Goal: Task Accomplishment & Management: Use online tool/utility

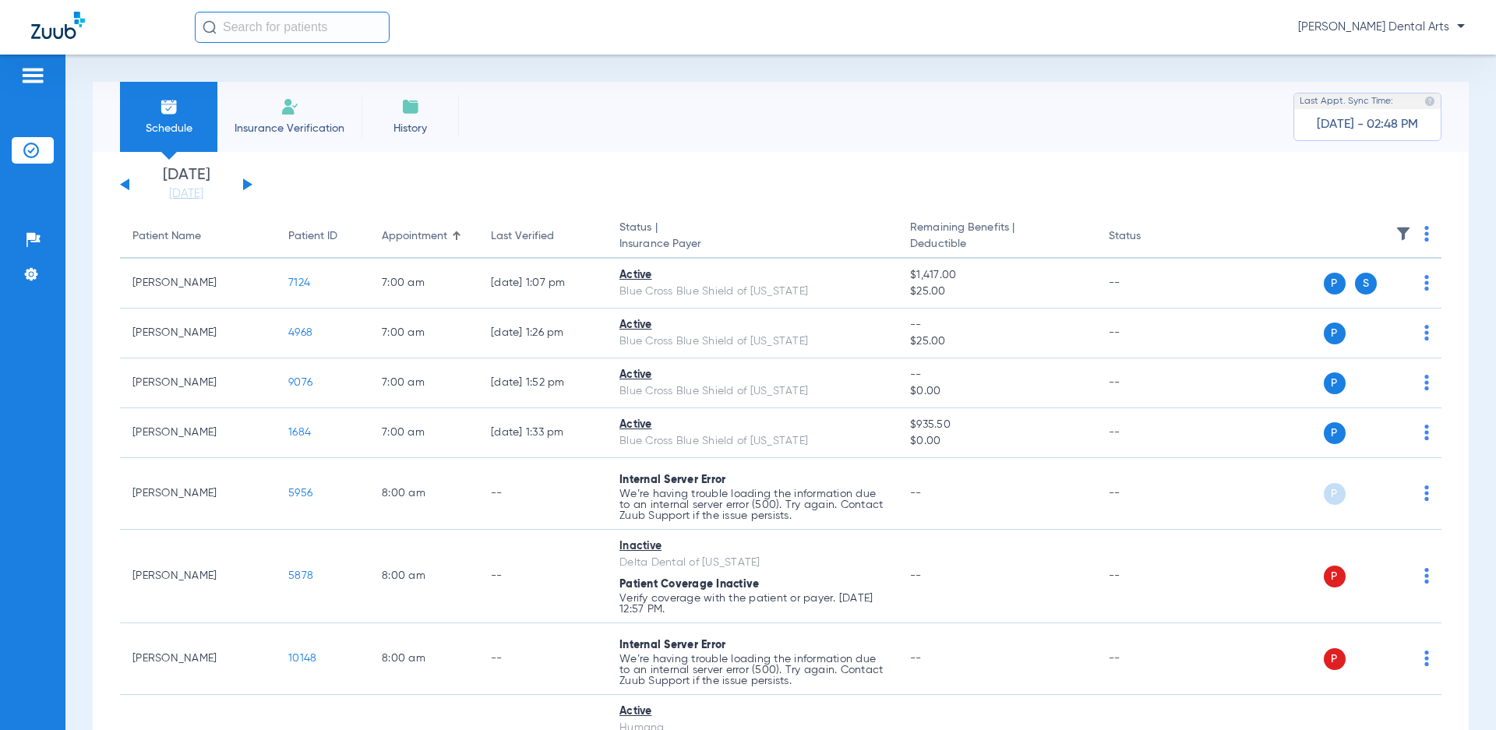
click at [1424, 234] on img at bounding box center [1426, 234] width 5 height 16
click at [172, 195] on div at bounding box center [748, 365] width 1496 height 730
click at [172, 195] on link "[DATE]" at bounding box center [185, 194] width 93 height 16
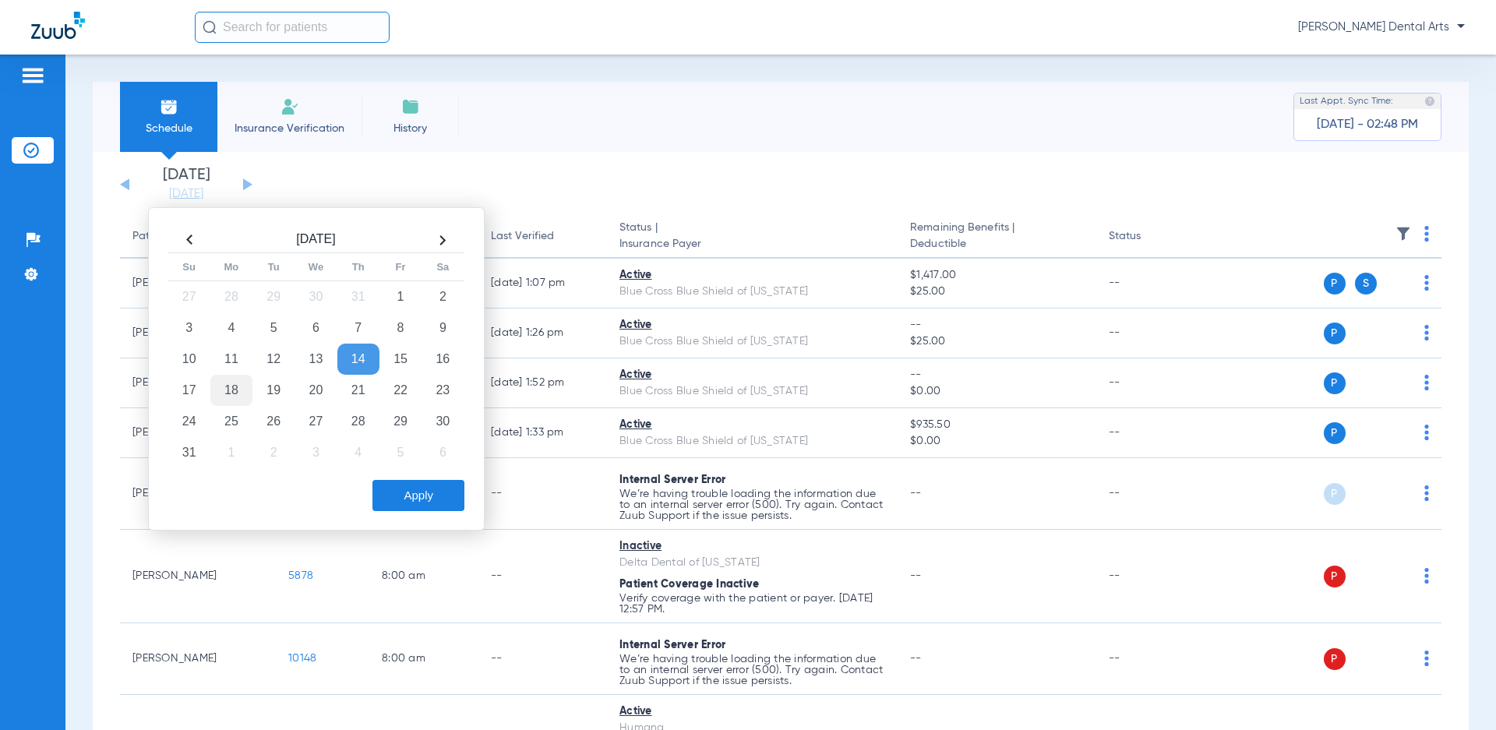
click at [231, 390] on td "18" at bounding box center [231, 390] width 42 height 31
click at [444, 500] on button "Apply" at bounding box center [418, 495] width 92 height 31
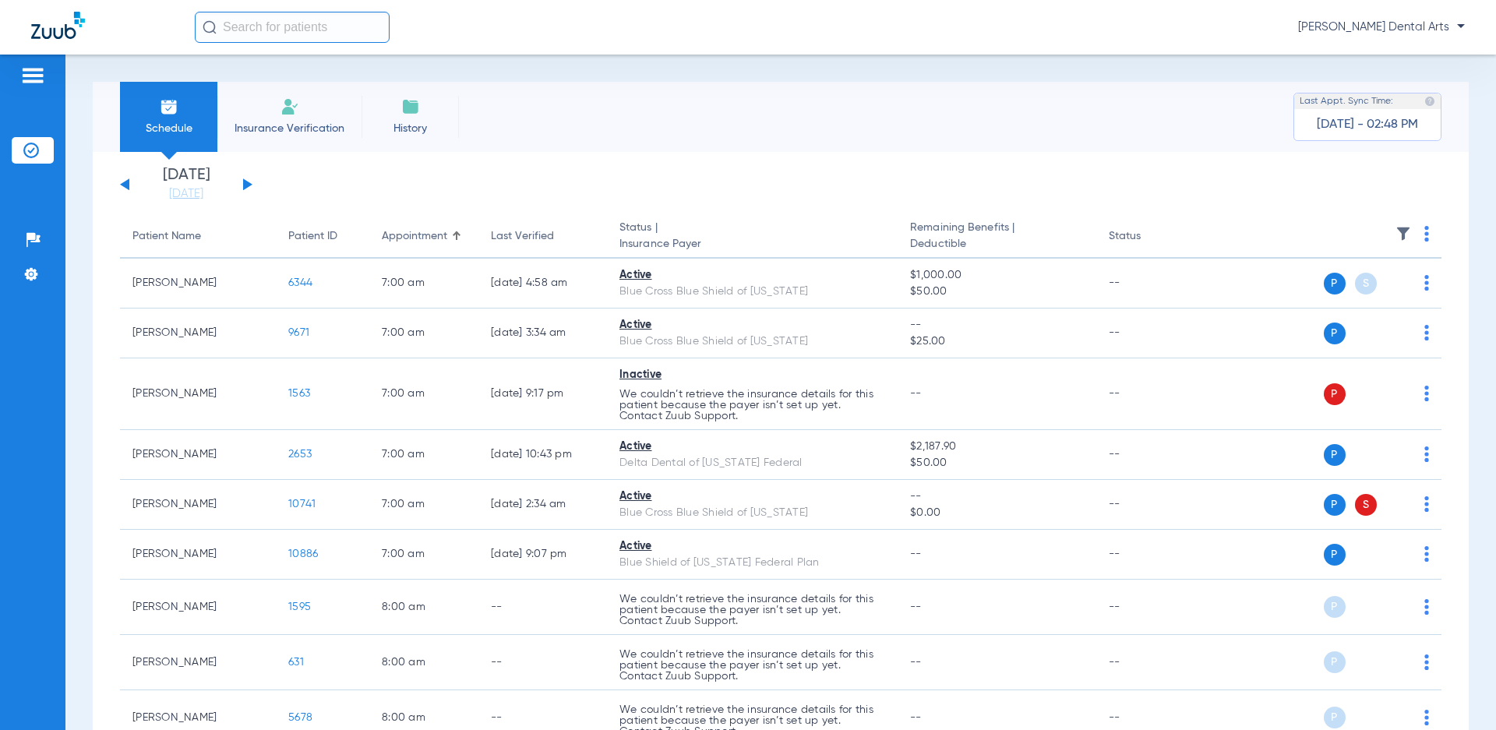
click at [1424, 235] on img at bounding box center [1426, 234] width 5 height 16
click at [1343, 295] on span "Verify All" at bounding box center [1355, 295] width 97 height 11
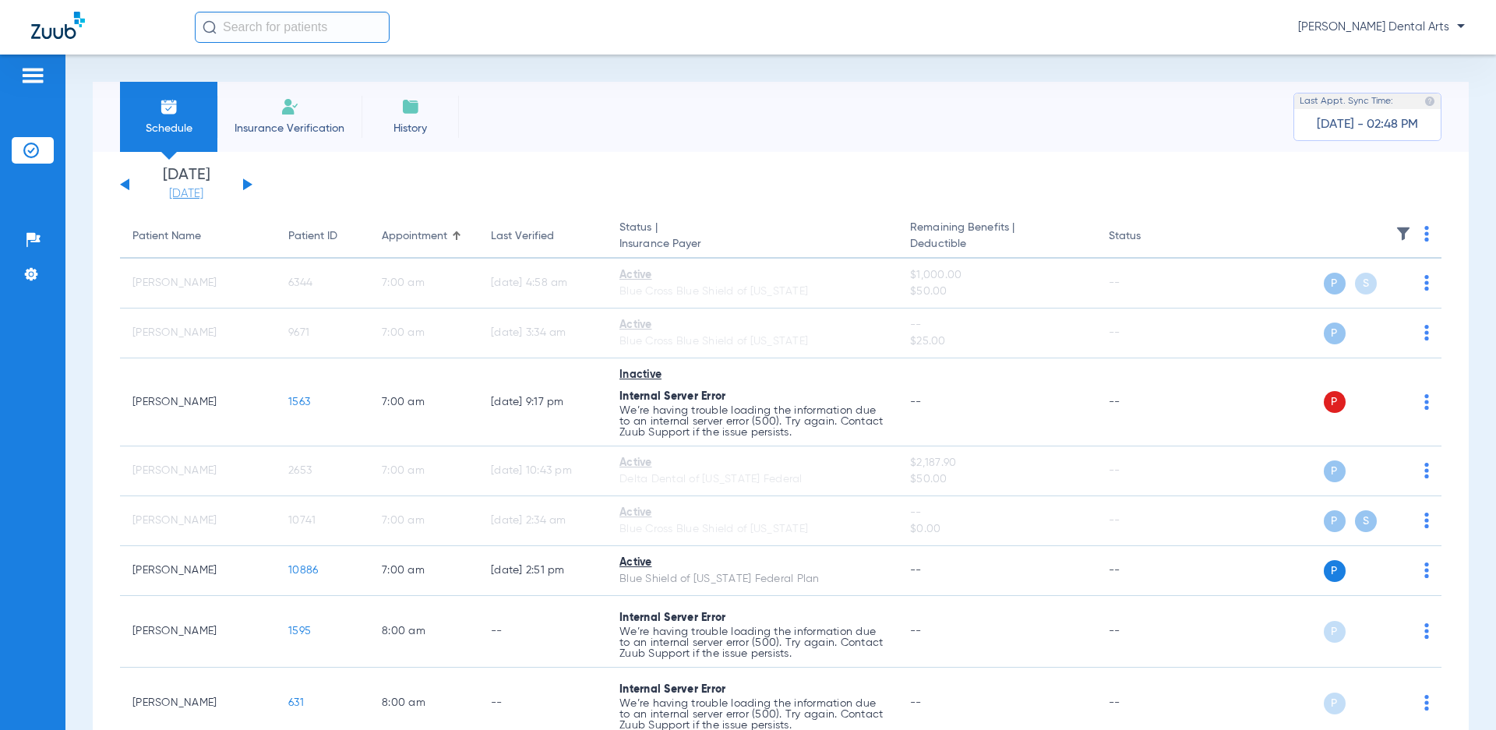
click at [193, 195] on link "[DATE]" at bounding box center [185, 194] width 93 height 16
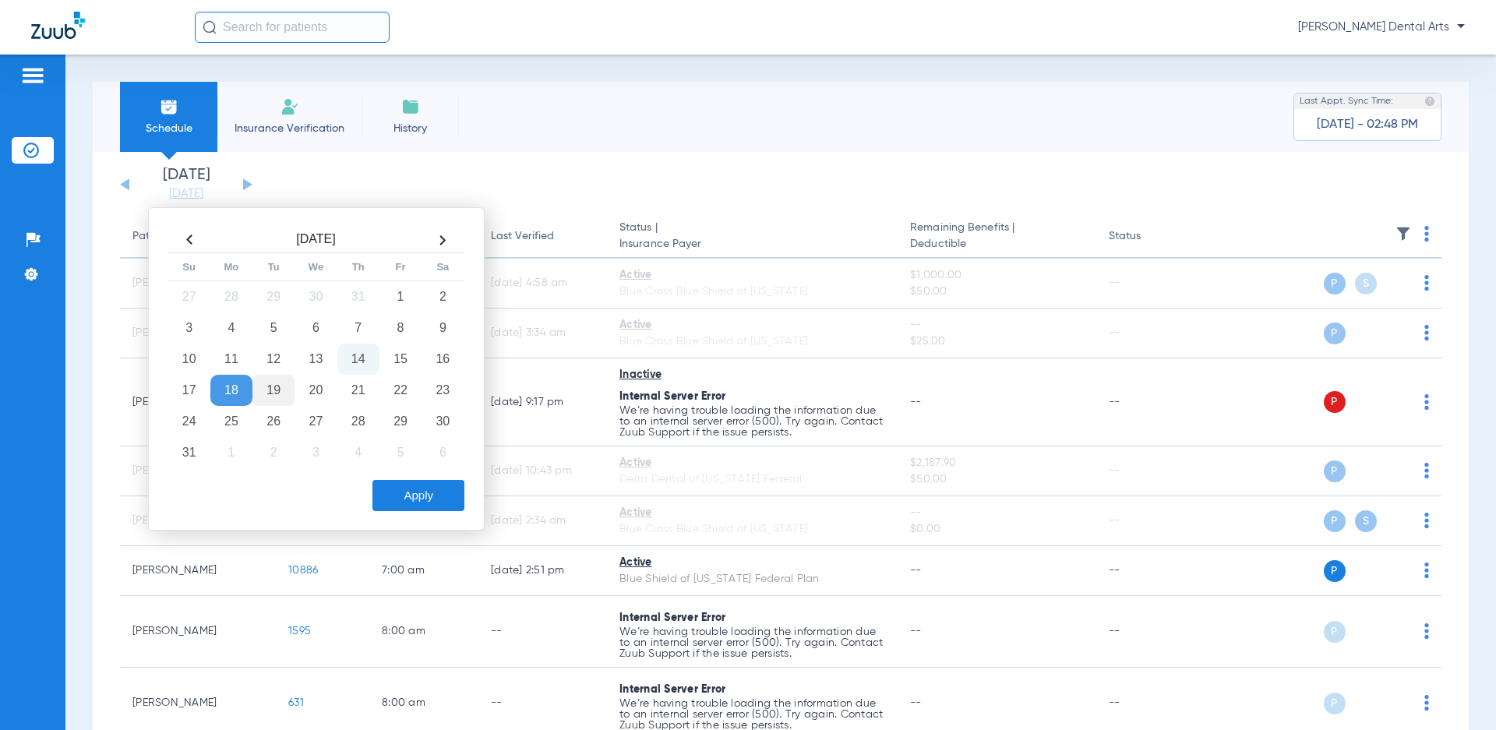
click at [277, 386] on td "19" at bounding box center [273, 390] width 42 height 31
click at [411, 496] on button "Apply" at bounding box center [418, 495] width 92 height 31
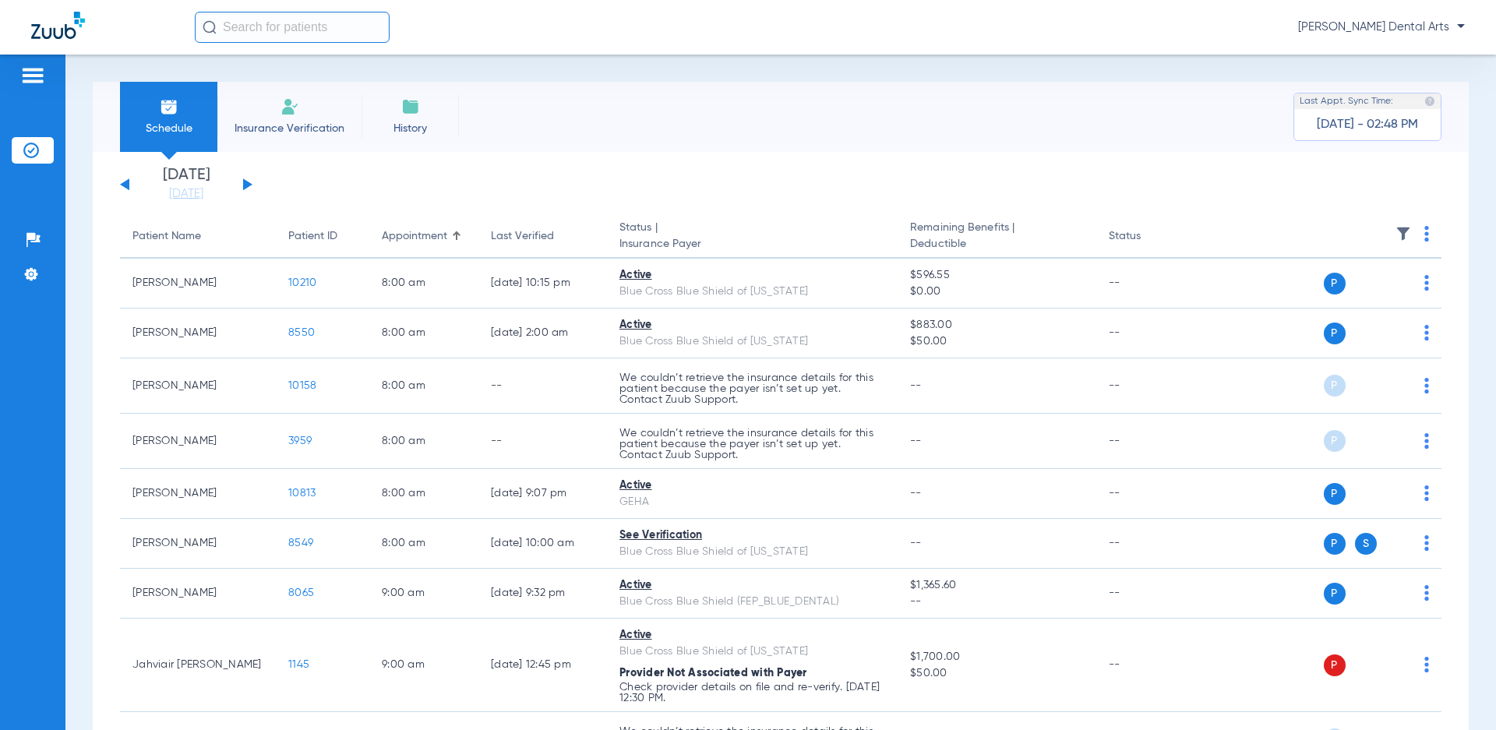
click at [1424, 233] on img at bounding box center [1426, 234] width 5 height 16
click at [1333, 300] on span "Verify All" at bounding box center [1355, 295] width 97 height 11
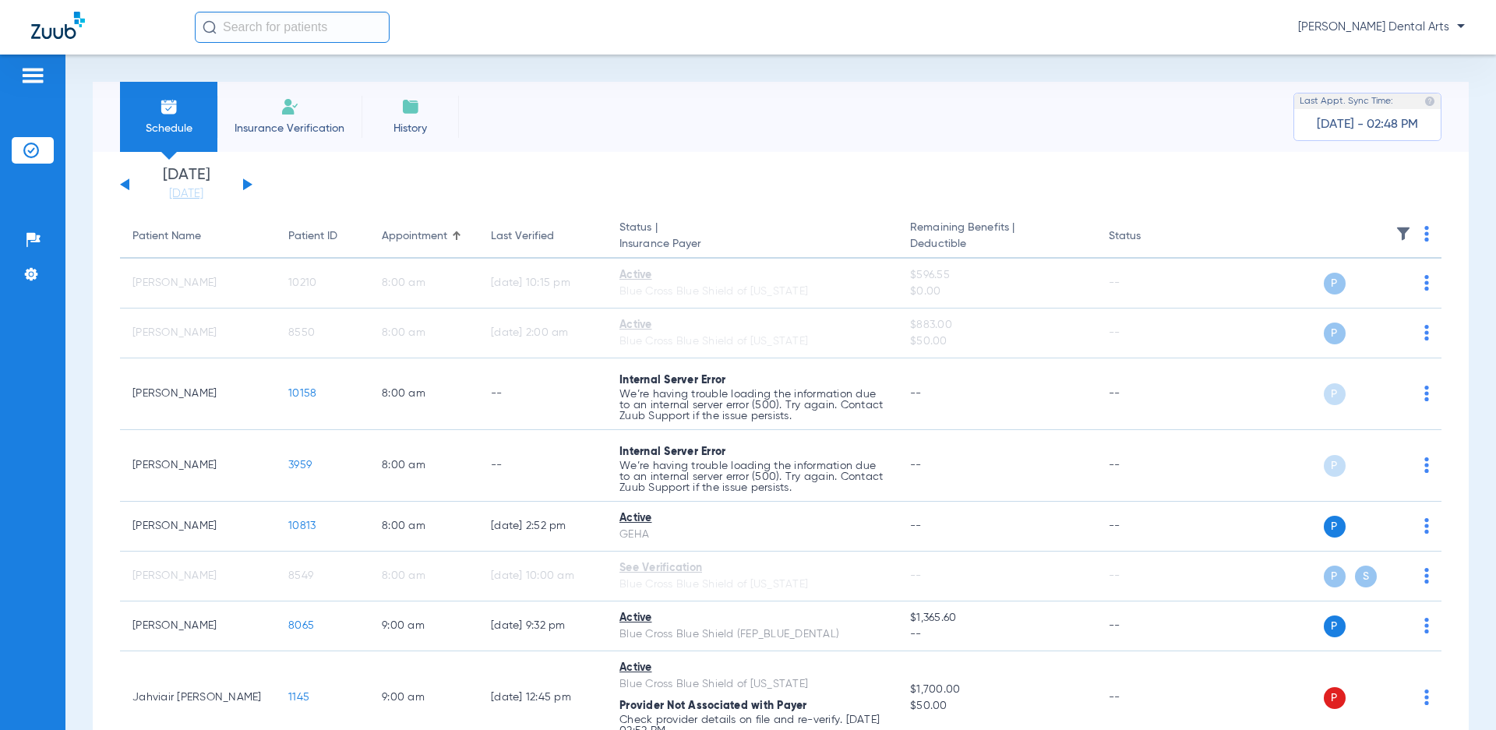
click at [550, 178] on app-single-date-navigator "[DATE] [DATE] [DATE] [DATE] [DATE] [DATE] [DATE] [DATE] [DATE] [DATE] [DATE] [D…" at bounding box center [780, 185] width 1321 height 34
click at [248, 182] on button at bounding box center [247, 184] width 9 height 12
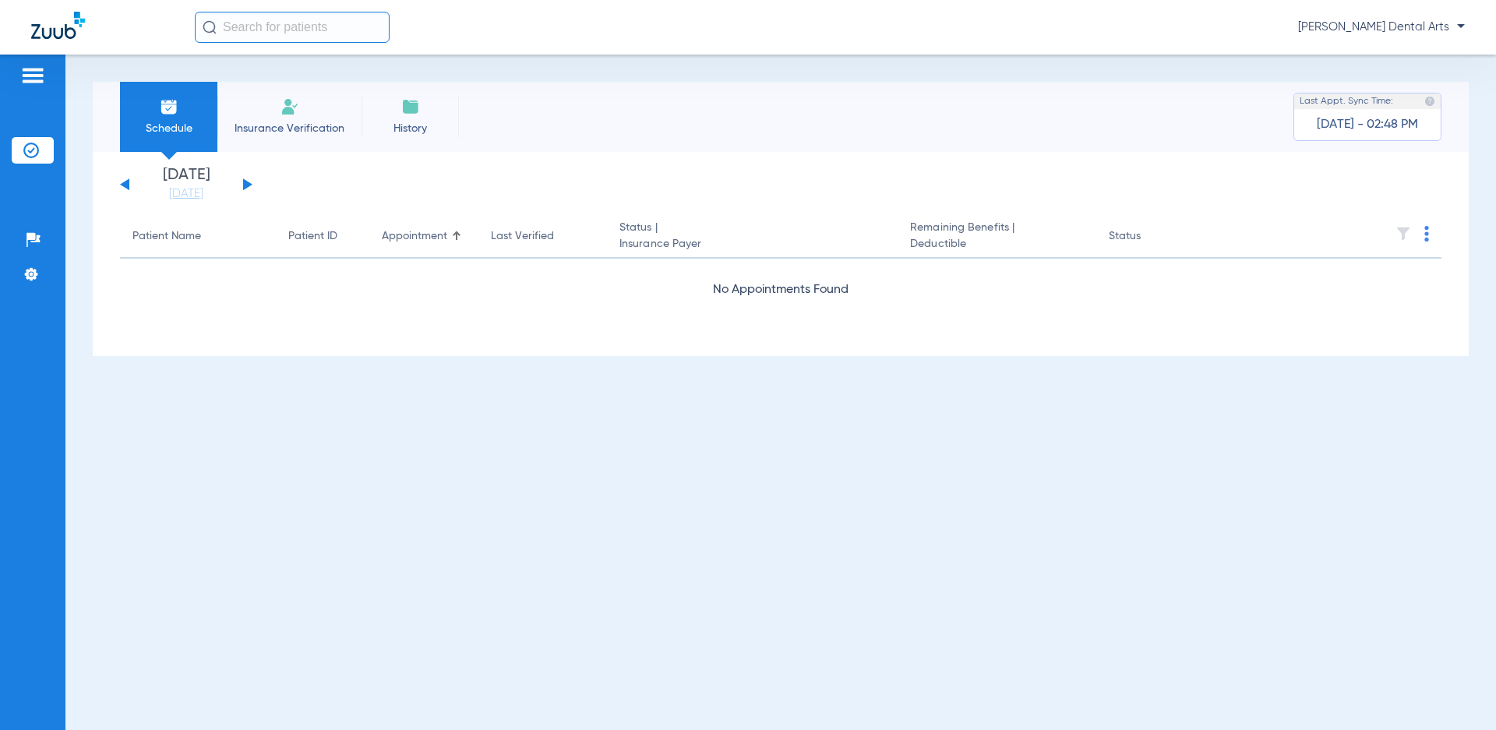
click at [248, 182] on button at bounding box center [247, 184] width 9 height 12
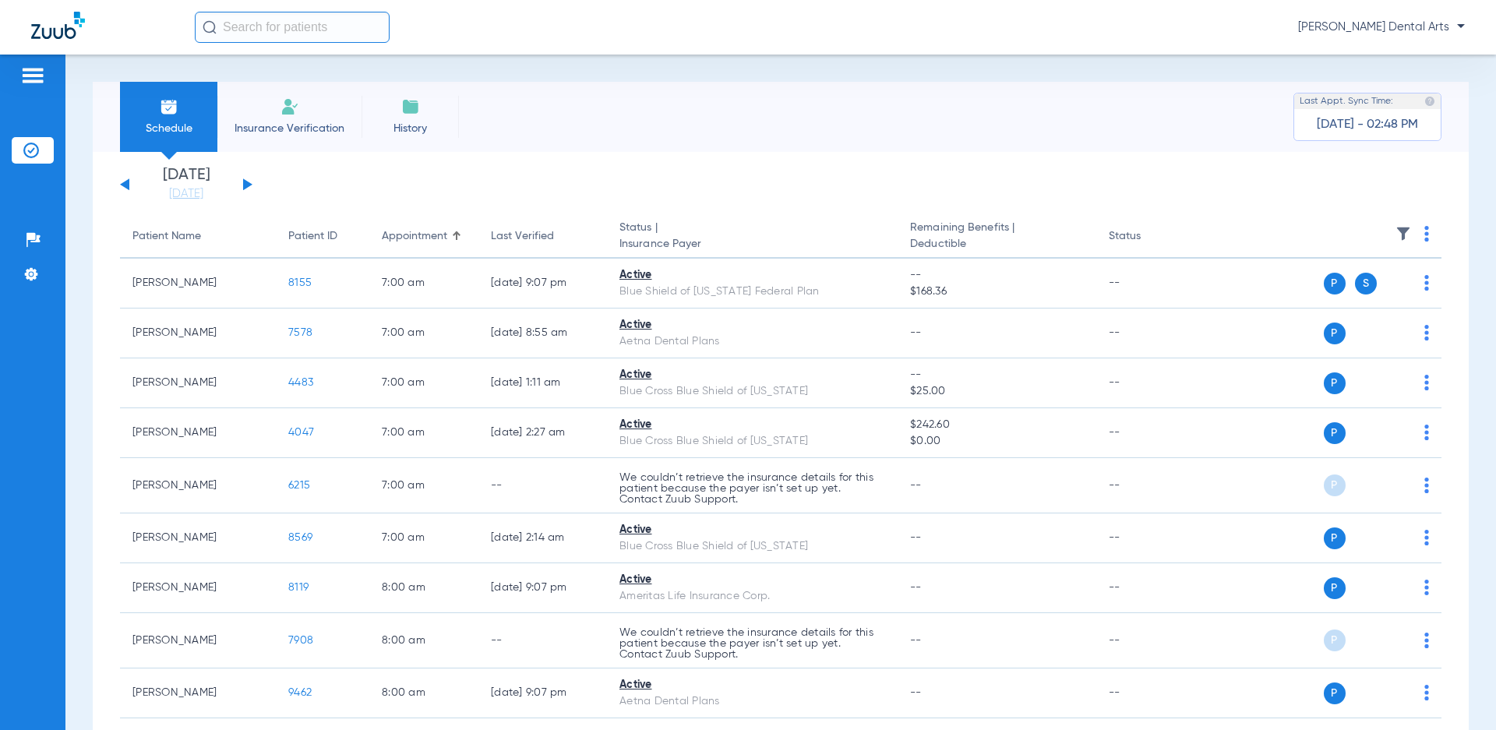
click at [1424, 231] on img at bounding box center [1426, 234] width 5 height 16
click at [1342, 298] on span "Verify All" at bounding box center [1355, 295] width 97 height 11
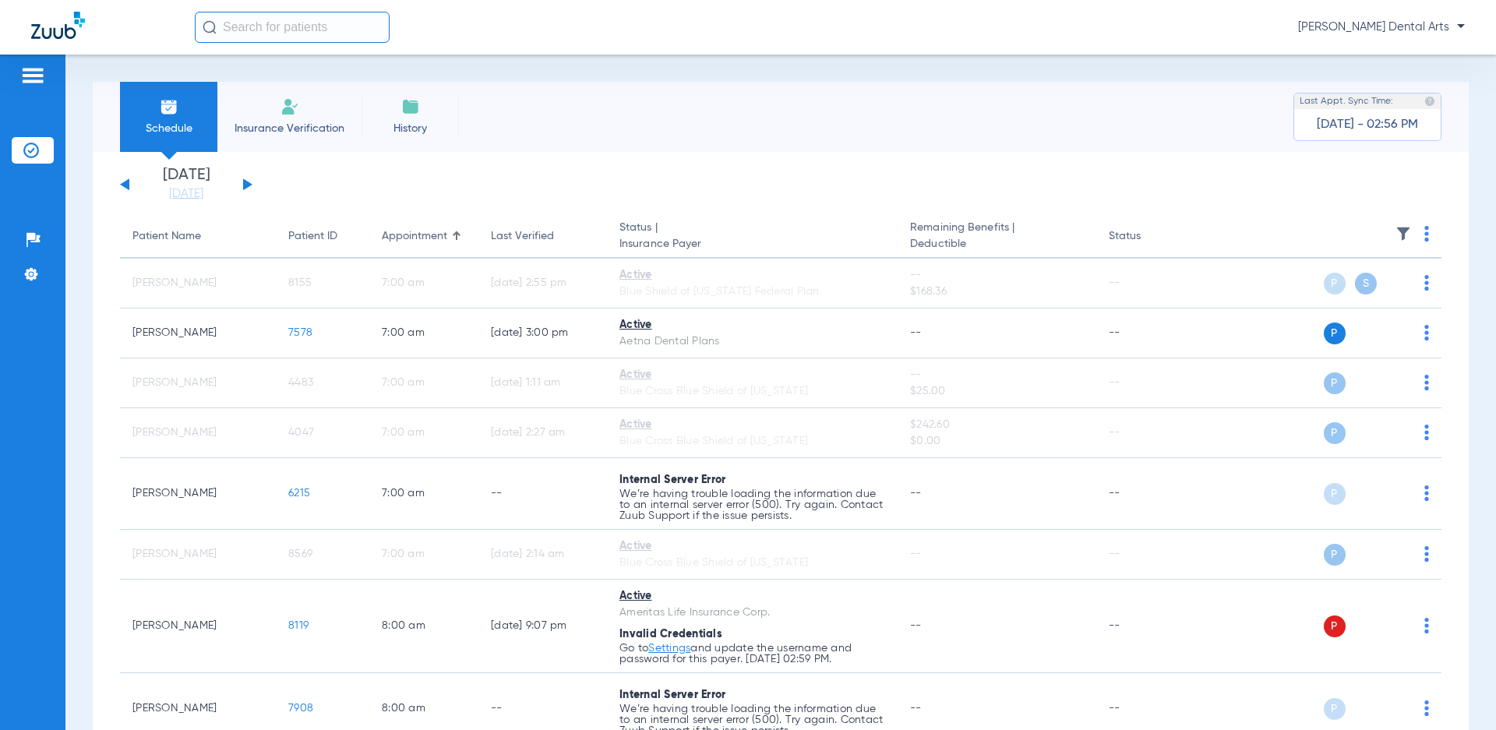
click at [1424, 232] on img at bounding box center [1426, 234] width 5 height 16
click at [1362, 294] on span "Verify All" at bounding box center [1355, 295] width 97 height 11
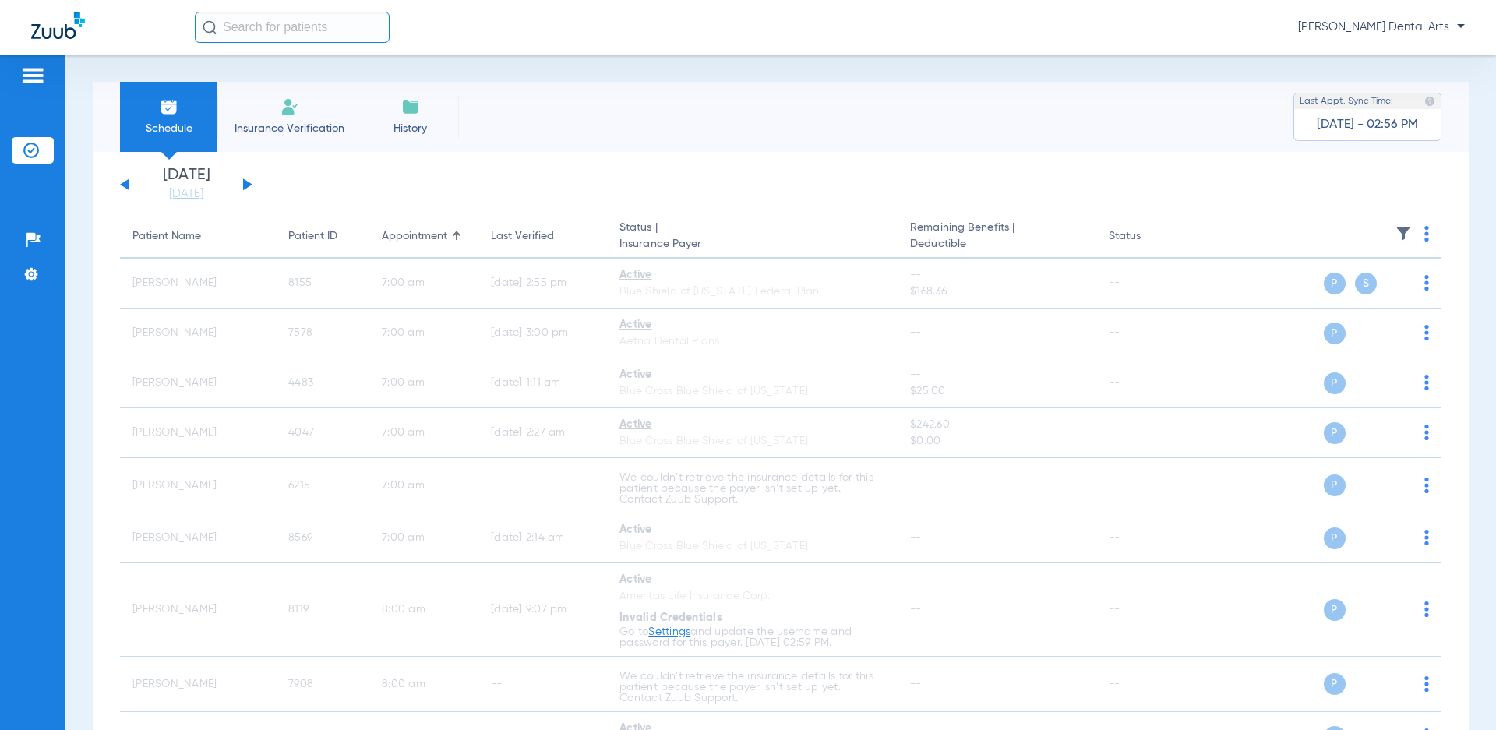
click at [198, 195] on link "[DATE]" at bounding box center [185, 194] width 93 height 16
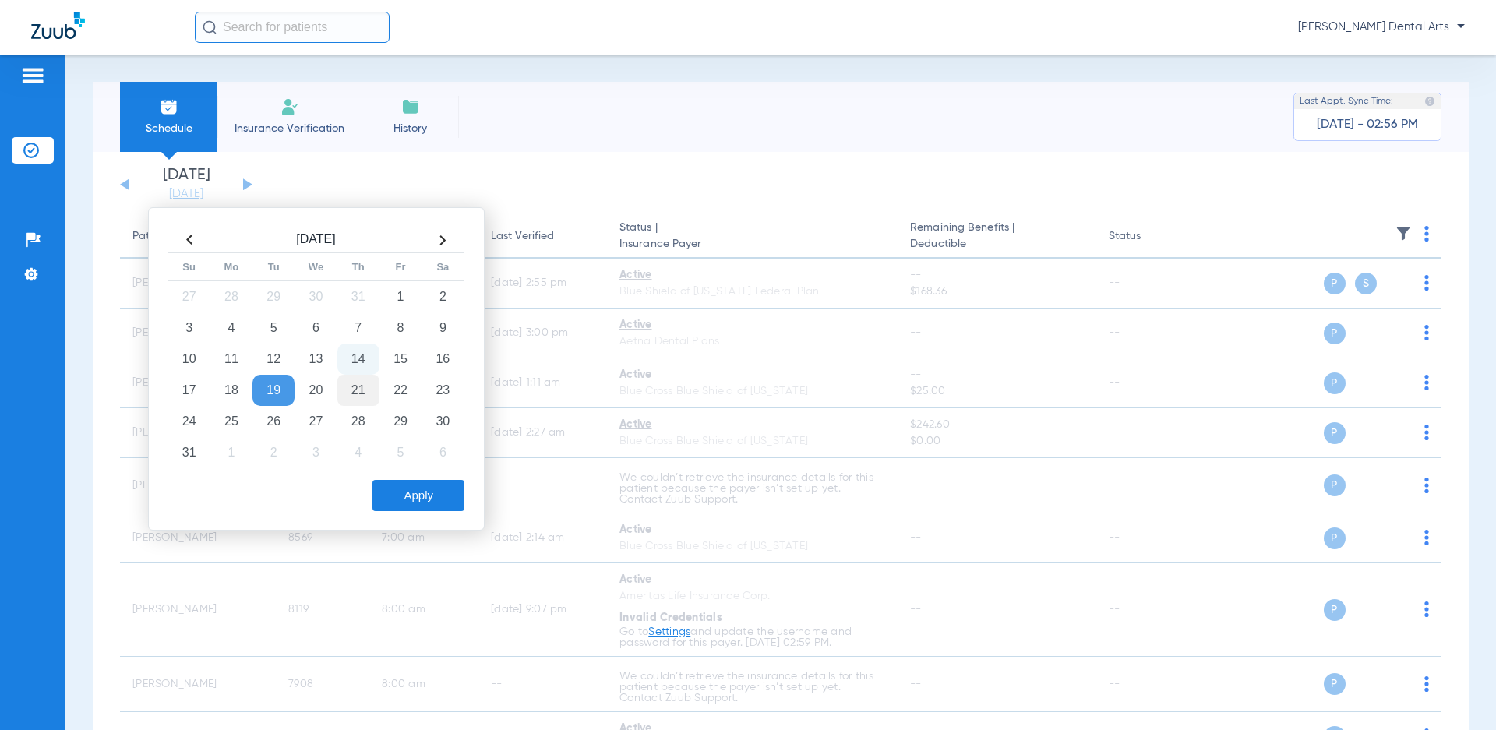
click at [361, 391] on td "21" at bounding box center [358, 390] width 42 height 31
click at [431, 499] on button "Apply" at bounding box center [418, 495] width 92 height 31
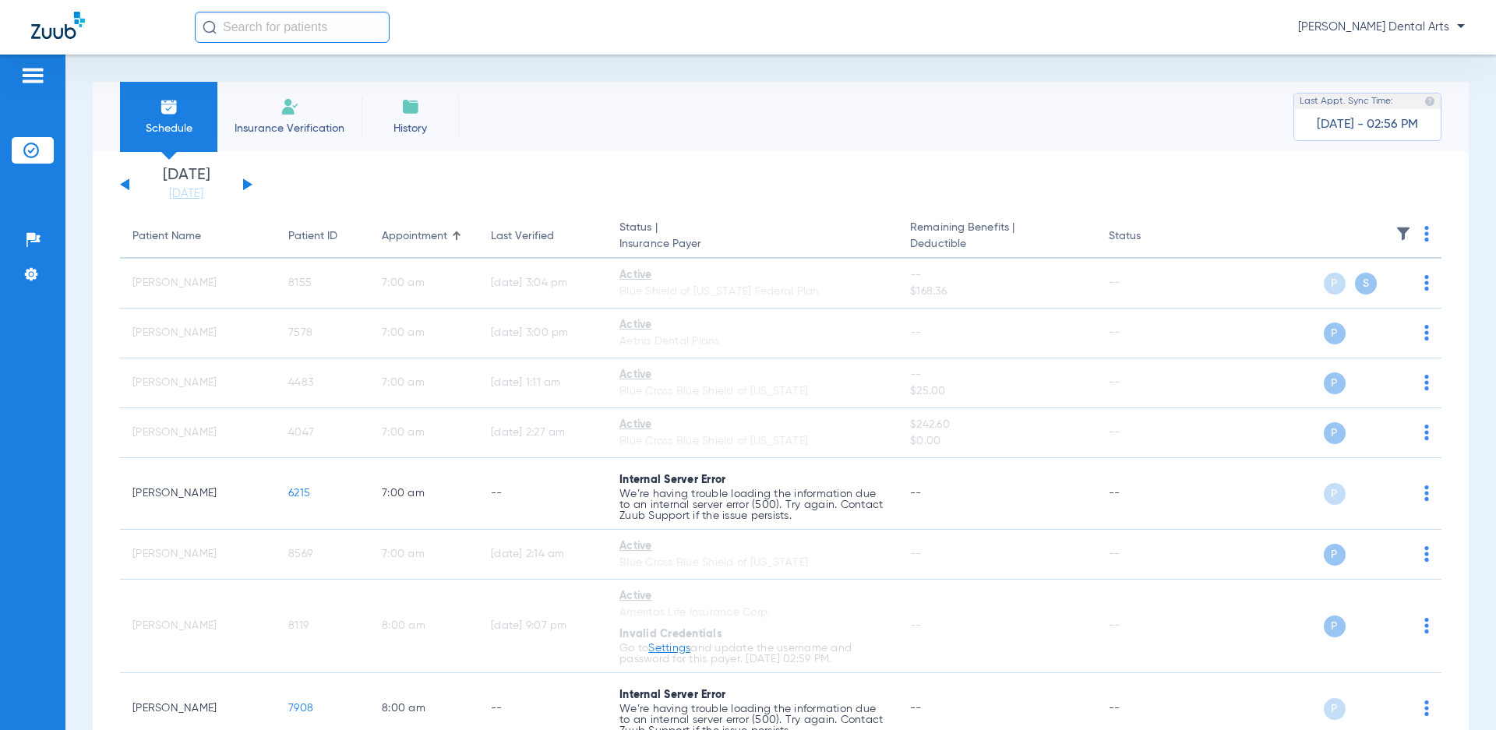
click at [1424, 231] on img at bounding box center [1426, 234] width 5 height 16
click at [1349, 287] on button "Verify All" at bounding box center [1355, 295] width 122 height 31
